Goal: Transaction & Acquisition: Purchase product/service

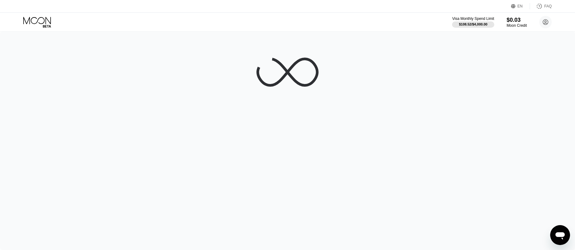
click at [511, 21] on div "$0.03" at bounding box center [517, 20] width 20 height 7
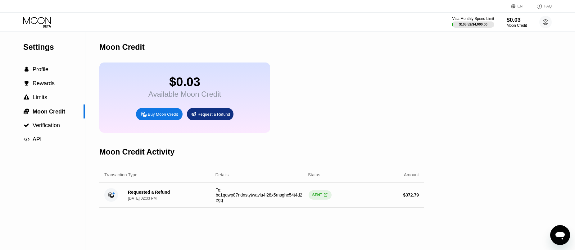
click at [38, 19] on icon at bounding box center [37, 22] width 29 height 11
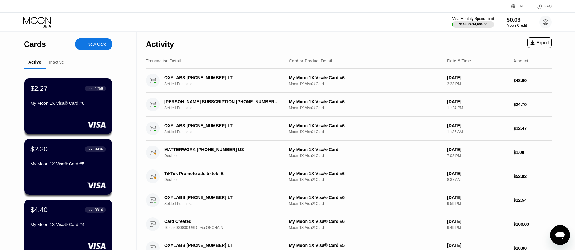
click at [97, 45] on div "New Card" at bounding box center [96, 44] width 19 height 5
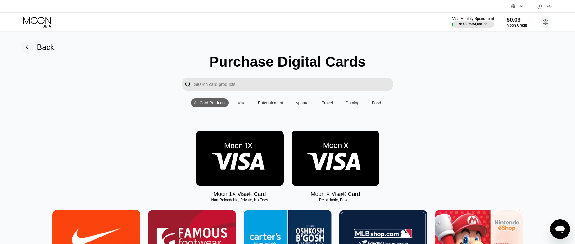
click at [242, 175] on img at bounding box center [240, 159] width 88 height 56
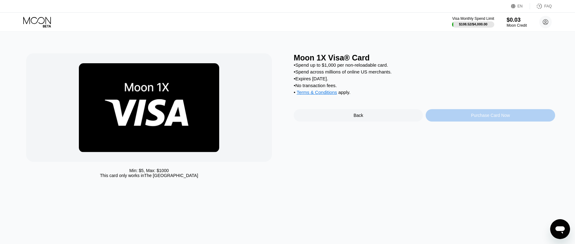
click at [489, 118] on div "Purchase Card Now" at bounding box center [490, 115] width 39 height 5
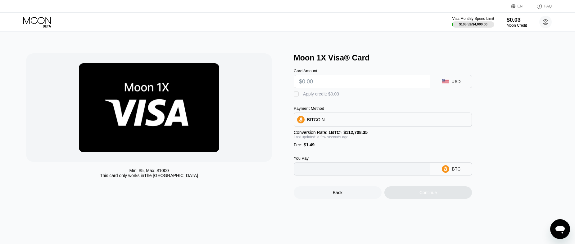
type input "0"
click at [327, 85] on input "text" at bounding box center [362, 81] width 126 height 12
type input "$100"
type input "0.00090047"
type input "$100"
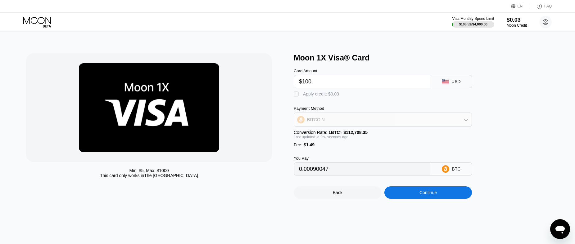
click at [381, 124] on div "BITCOIN" at bounding box center [383, 120] width 178 height 12
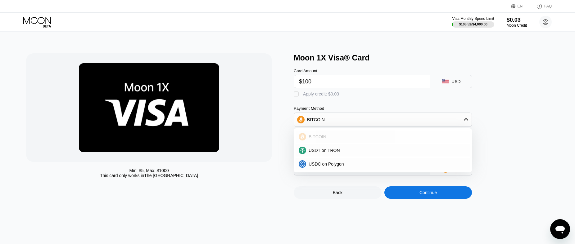
click at [317, 138] on div "BITCOIN" at bounding box center [383, 137] width 175 height 12
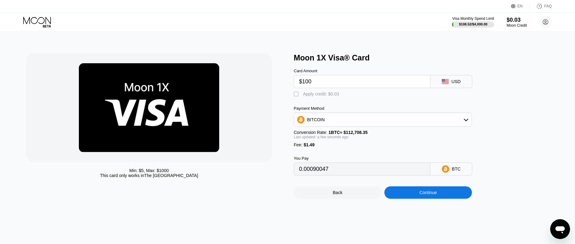
click at [440, 199] on div "Continue" at bounding box center [428, 193] width 88 height 12
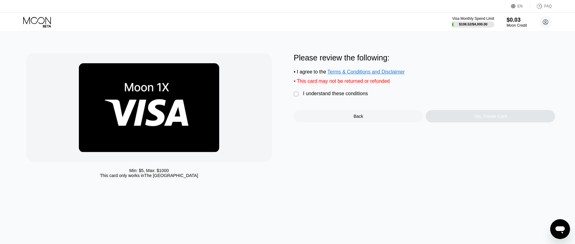
click at [293, 98] on div "Min: $ 5 , Max: $ 1000 This card only works in The United States Please review …" at bounding box center [287, 117] width 523 height 128
click at [296, 98] on div "" at bounding box center [297, 94] width 6 height 6
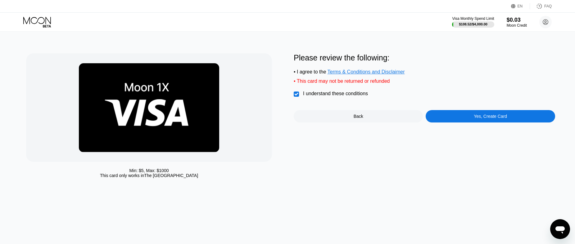
click at [460, 122] on div "Yes, Create Card" at bounding box center [490, 116] width 129 height 12
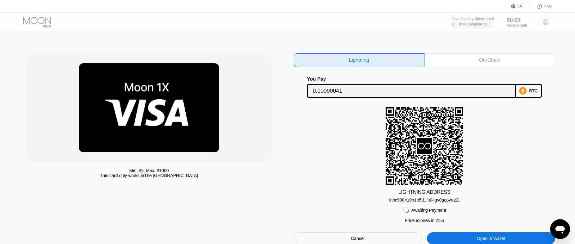
click at [461, 61] on div "On-Chain" at bounding box center [490, 60] width 131 height 14
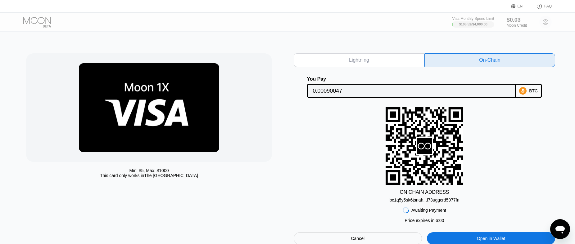
scroll to position [63, 0]
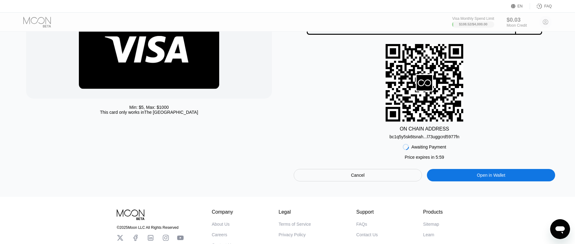
click at [426, 139] on div "bc1q5y5sk6tsnah...l73uggcrd5977fn" at bounding box center [424, 136] width 70 height 5
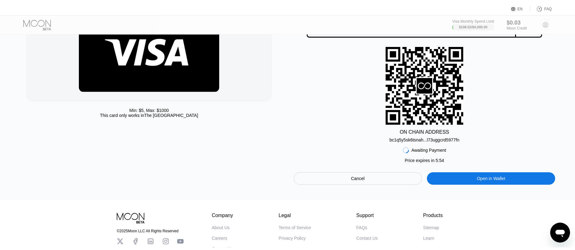
scroll to position [0, 0]
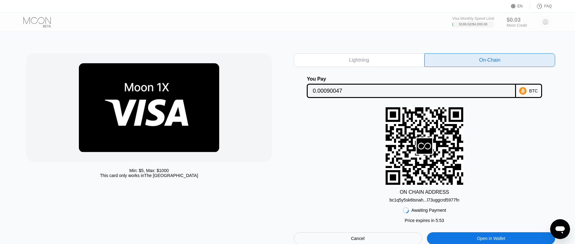
click at [422, 89] on input "0.00090047" at bounding box center [412, 91] width 198 height 12
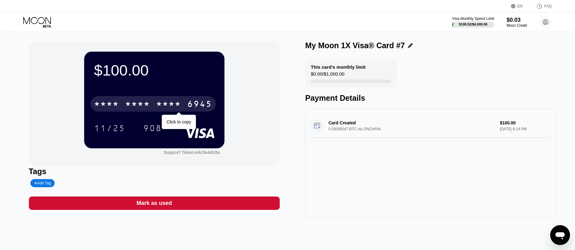
click at [155, 105] on div "* * * * * * * * * * * * 6945" at bounding box center [152, 104] width 125 height 16
click at [150, 101] on div "4513 6500 2989 6945" at bounding box center [152, 104] width 125 height 16
